Goal: Navigation & Orientation: Understand site structure

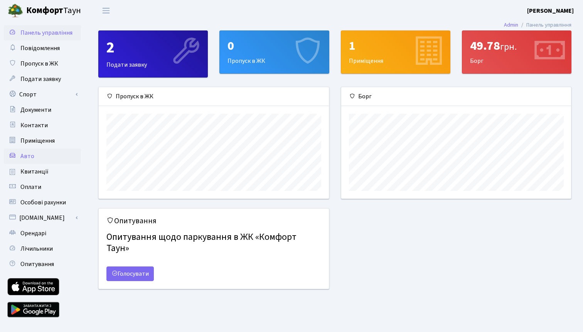
click at [47, 156] on link "Авто" at bounding box center [42, 156] width 77 height 15
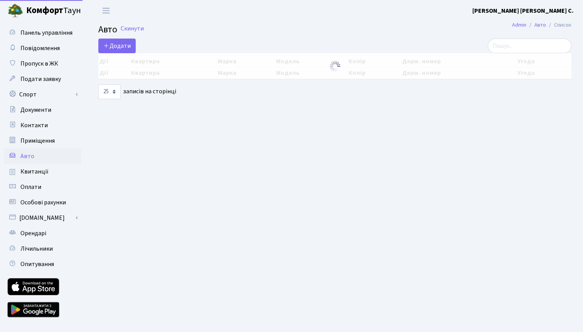
select select "25"
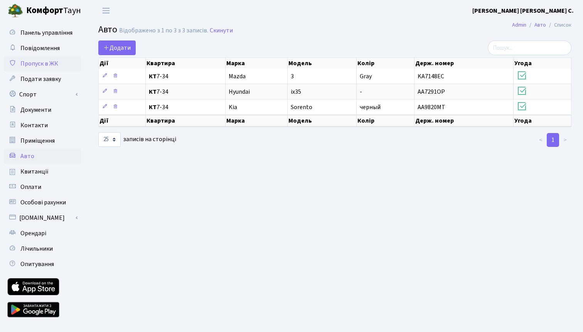
click at [45, 66] on span "Пропуск в ЖК" at bounding box center [39, 63] width 38 height 8
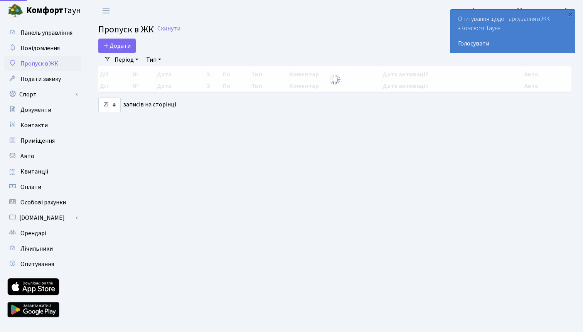
select select "25"
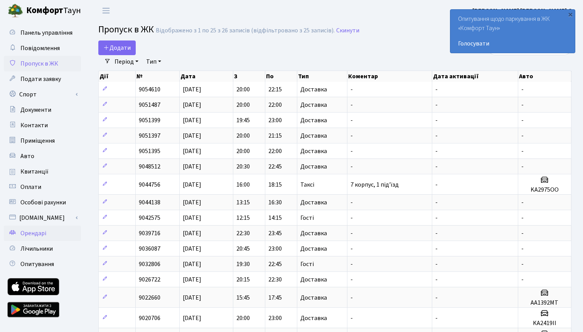
click at [46, 235] on span "Орендарі" at bounding box center [33, 233] width 26 height 8
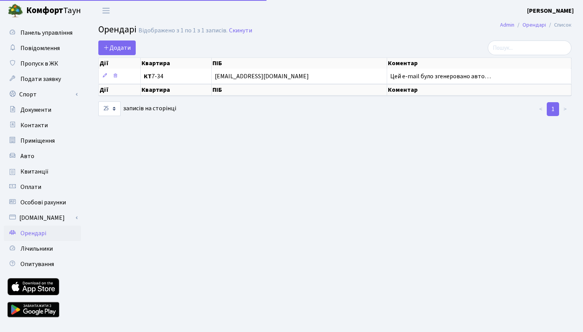
select select "25"
click at [56, 37] on span "Панель управління" at bounding box center [46, 33] width 52 height 8
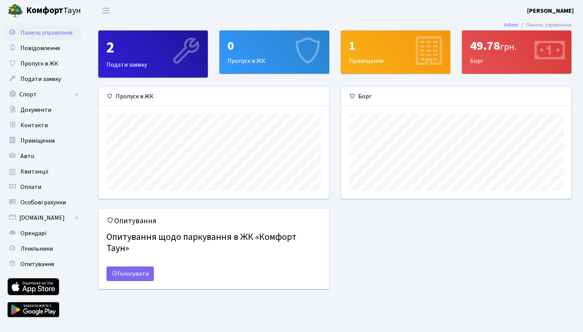
scroll to position [112, 230]
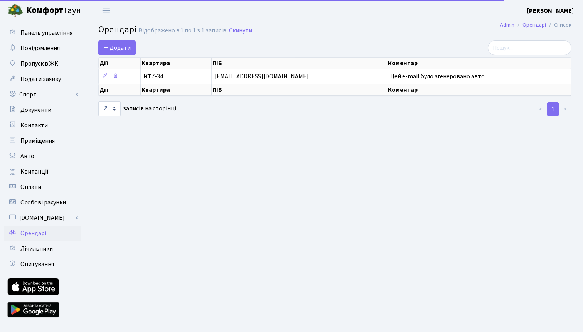
select select "25"
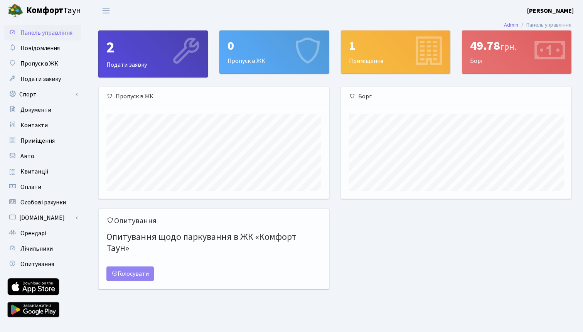
scroll to position [112, 230]
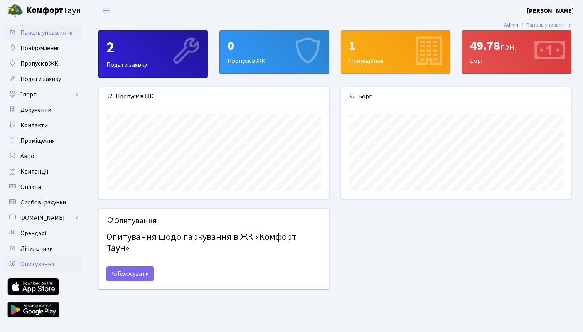
click at [39, 267] on span "Опитування" at bounding box center [37, 264] width 34 height 8
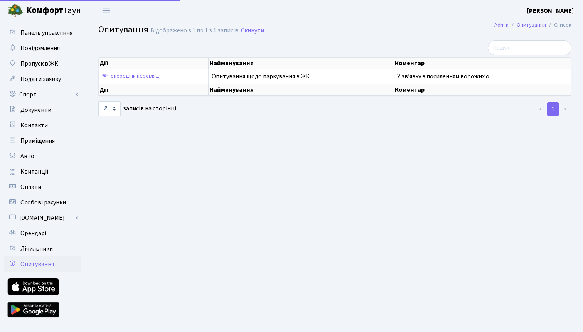
select select "25"
click at [55, 198] on span "Особові рахунки" at bounding box center [43, 202] width 46 height 8
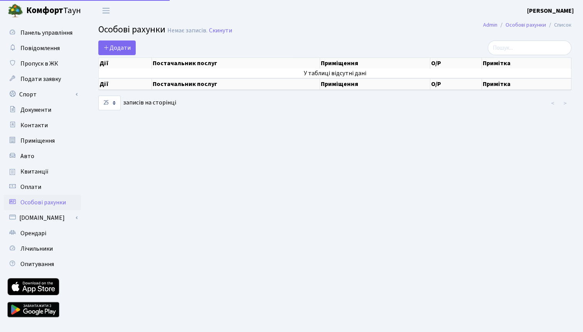
select select "25"
click at [487, 28] on link "Admin" at bounding box center [490, 25] width 14 height 8
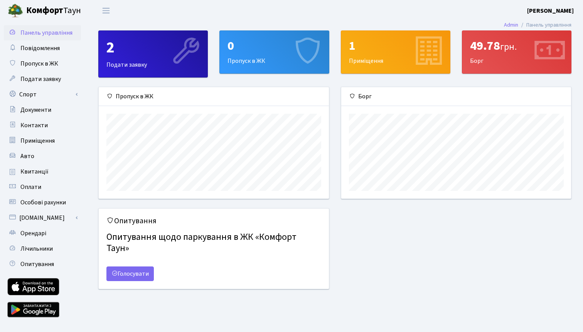
scroll to position [112, 230]
click at [195, 52] on icon at bounding box center [185, 52] width 37 height 37
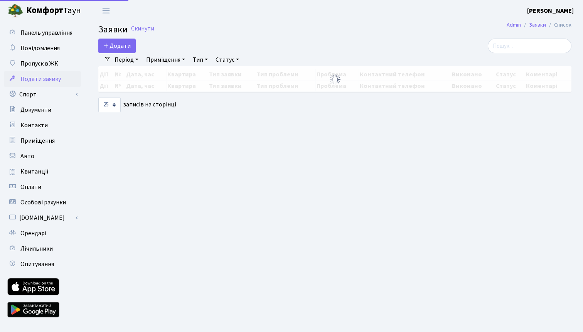
select select "25"
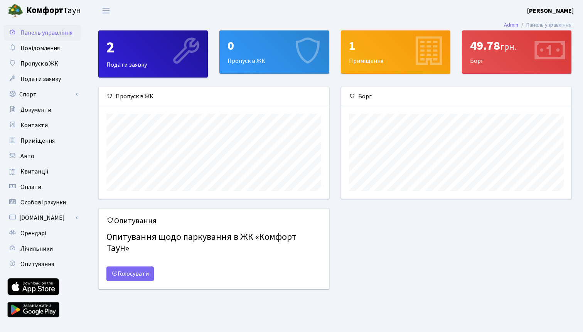
scroll to position [112, 230]
click at [353, 71] on div "1 Приміщення" at bounding box center [395, 52] width 109 height 42
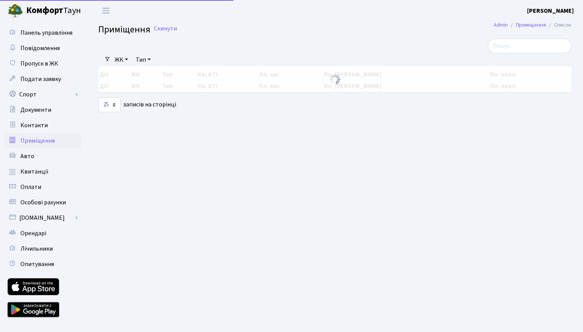
select select "25"
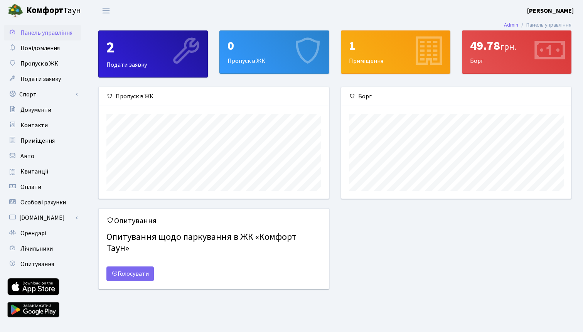
click at [538, 11] on b "[PERSON_NAME]" at bounding box center [550, 11] width 47 height 8
click at [532, 25] on link "Мій обліковий запис" at bounding box center [535, 24] width 77 height 12
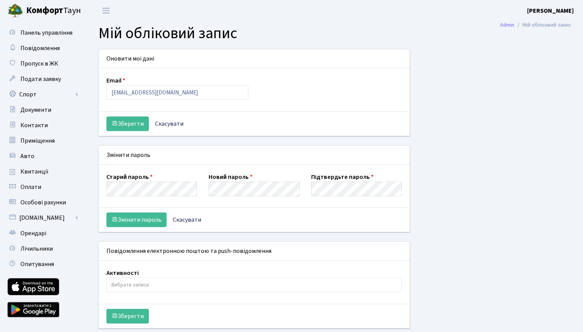
select select
click at [48, 139] on span "Приміщення" at bounding box center [37, 141] width 34 height 8
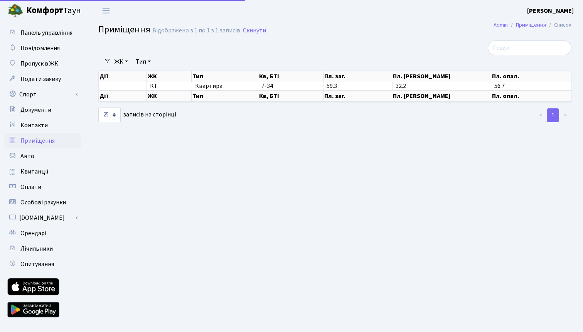
select select "25"
click at [38, 121] on span "Контакти" at bounding box center [33, 125] width 27 height 8
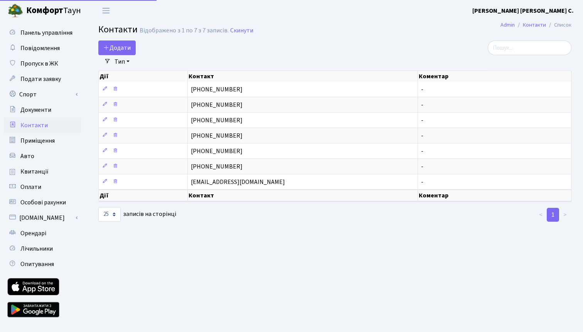
select select "25"
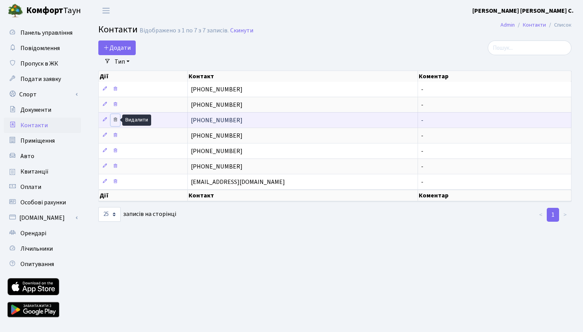
click at [117, 120] on icon at bounding box center [115, 119] width 5 height 5
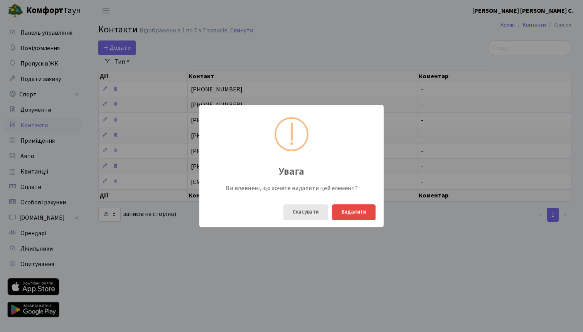
click at [306, 213] on button "Скасувати" at bounding box center [306, 213] width 45 height 16
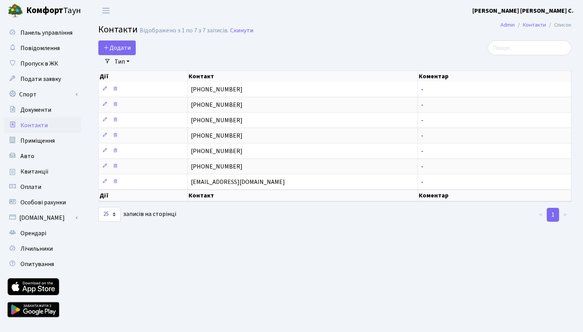
click at [555, 7] on b "[PERSON_NAME] [PERSON_NAME] С." at bounding box center [523, 11] width 101 height 8
click at [534, 46] on link "Вийти" at bounding box center [535, 42] width 77 height 12
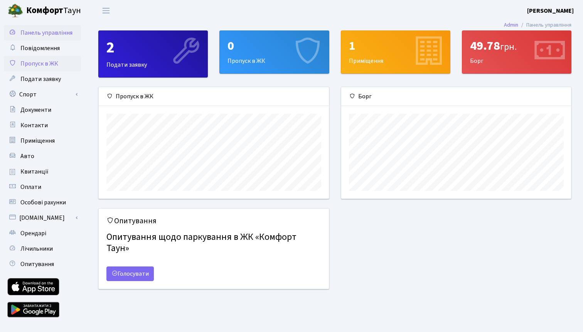
scroll to position [112, 230]
click at [36, 111] on span "Документи" at bounding box center [35, 110] width 31 height 8
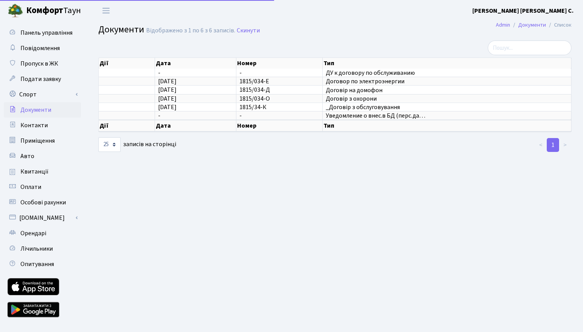
select select "25"
click at [43, 128] on span "Контакти" at bounding box center [33, 125] width 27 height 8
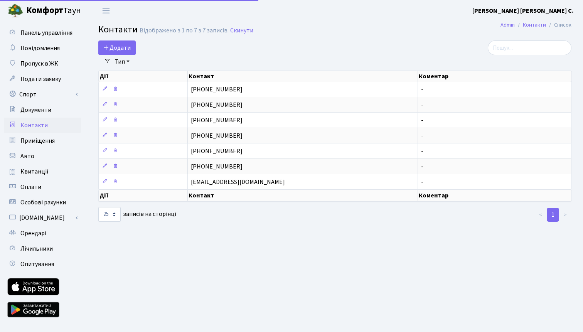
select select "25"
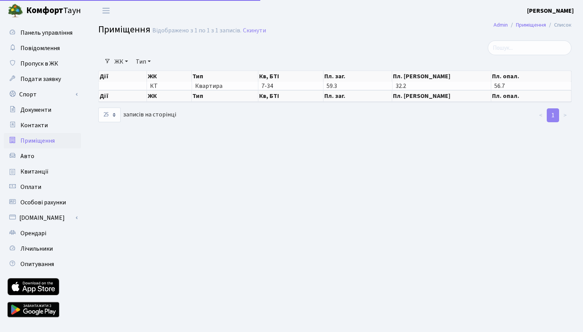
select select "25"
click at [549, 8] on b "[PERSON_NAME] [PERSON_NAME] С." at bounding box center [550, 11] width 47 height 8
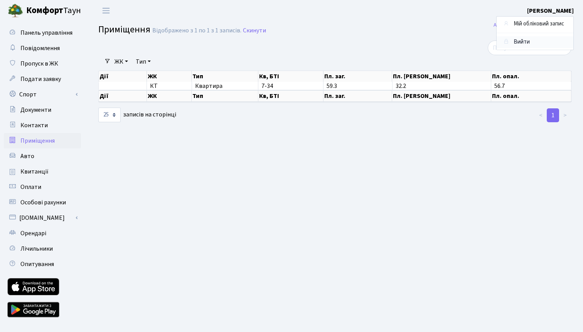
drag, startPoint x: 534, startPoint y: 39, endPoint x: 474, endPoint y: 51, distance: 61.4
click at [524, 46] on link "Вийти" at bounding box center [535, 42] width 77 height 12
